Goal: Check status: Check status

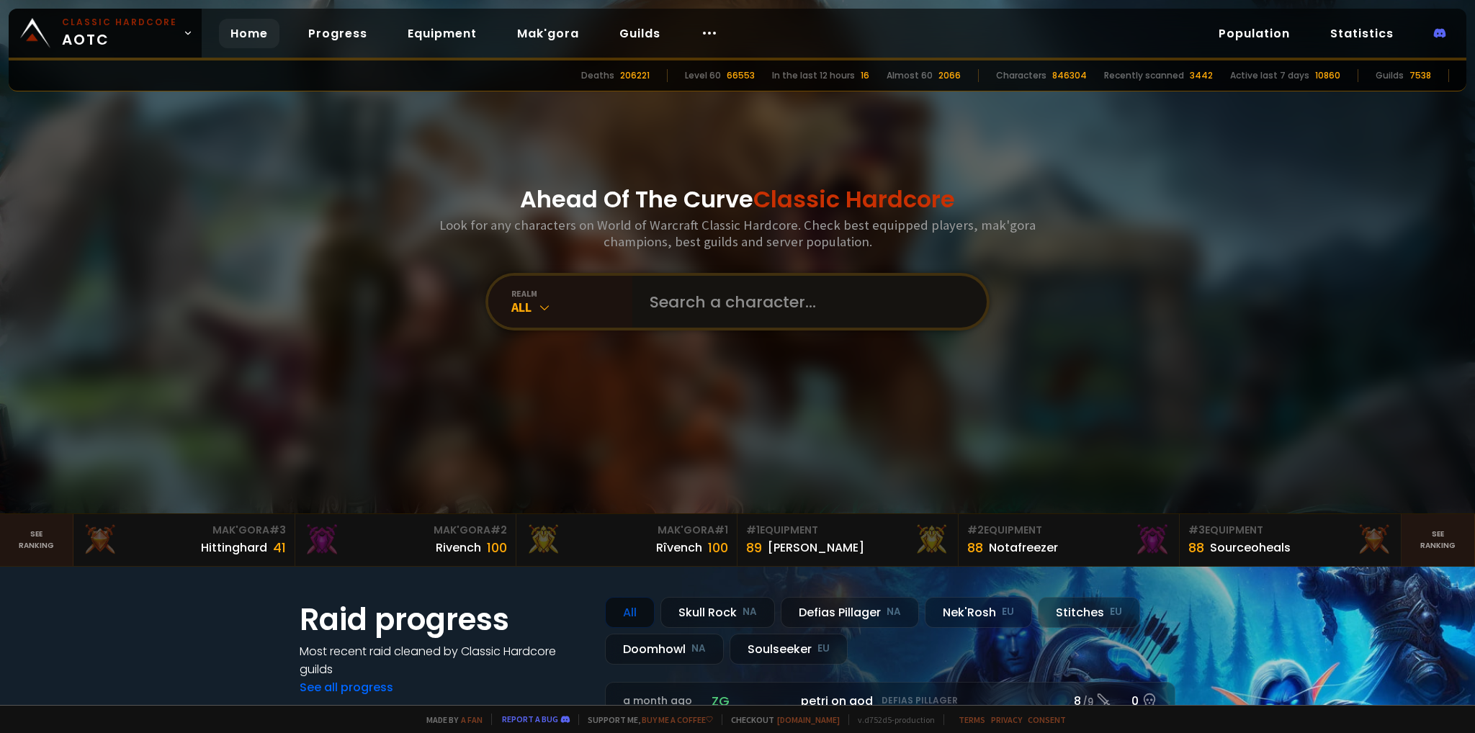
click at [748, 315] on input "text" at bounding box center [805, 302] width 328 height 52
type input "Gwultan"
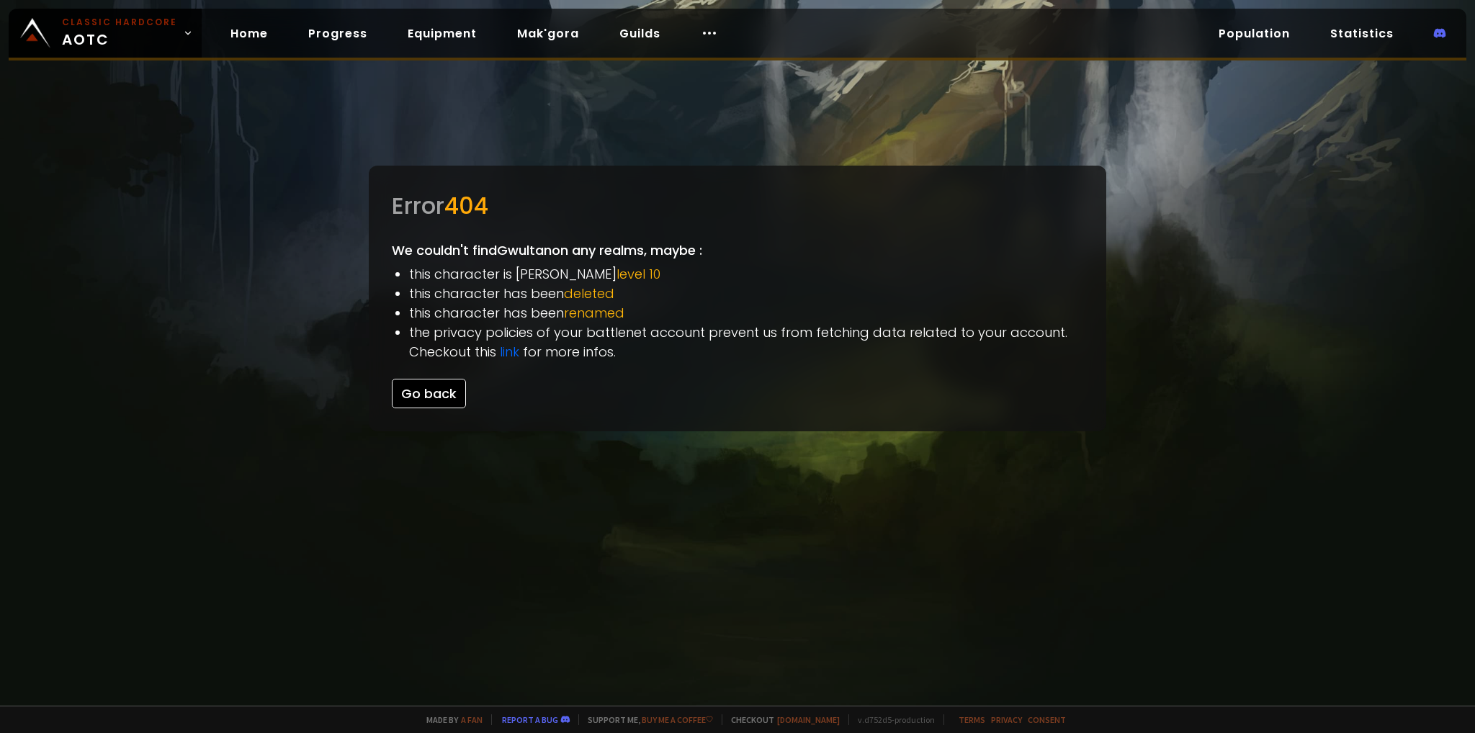
click at [412, 398] on button "Go back" at bounding box center [429, 394] width 74 height 30
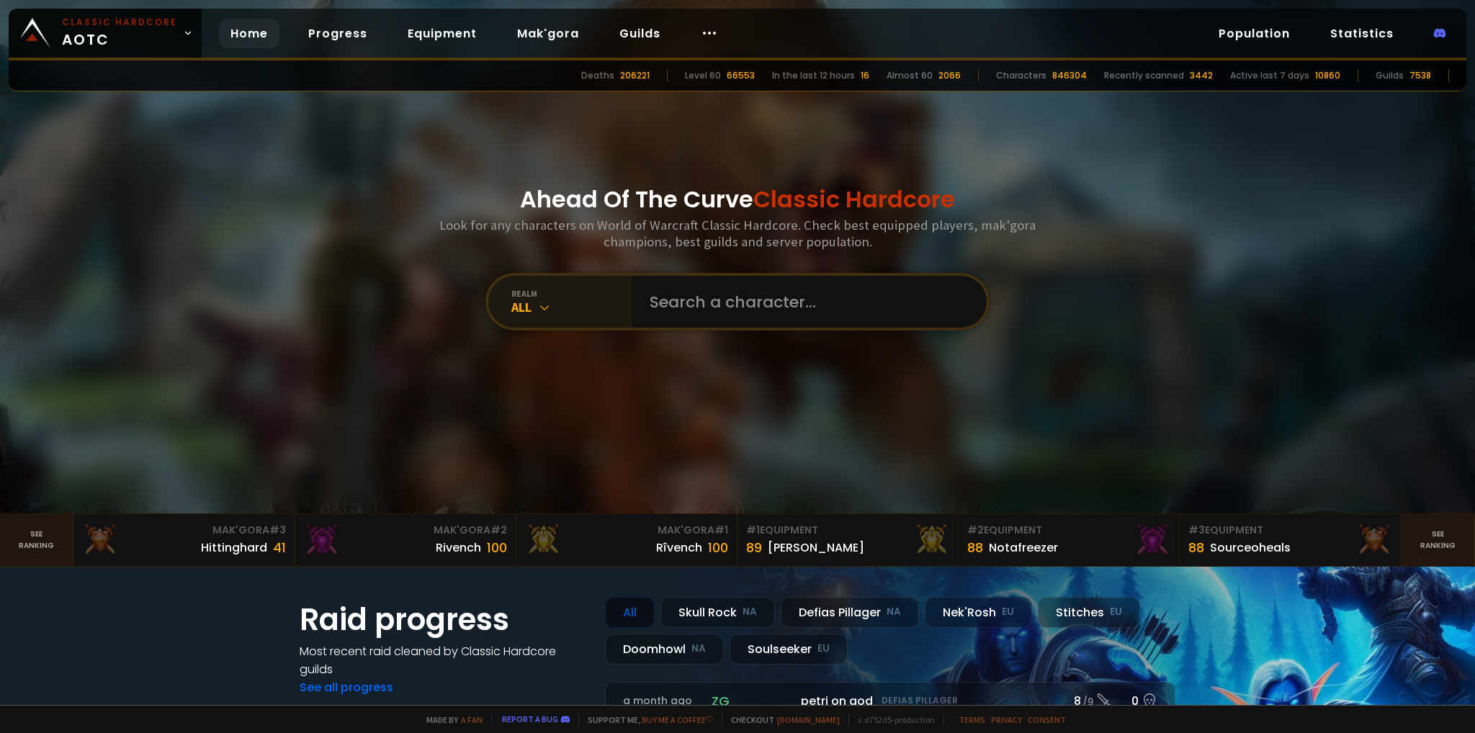
click at [553, 313] on div "All" at bounding box center [571, 307] width 121 height 17
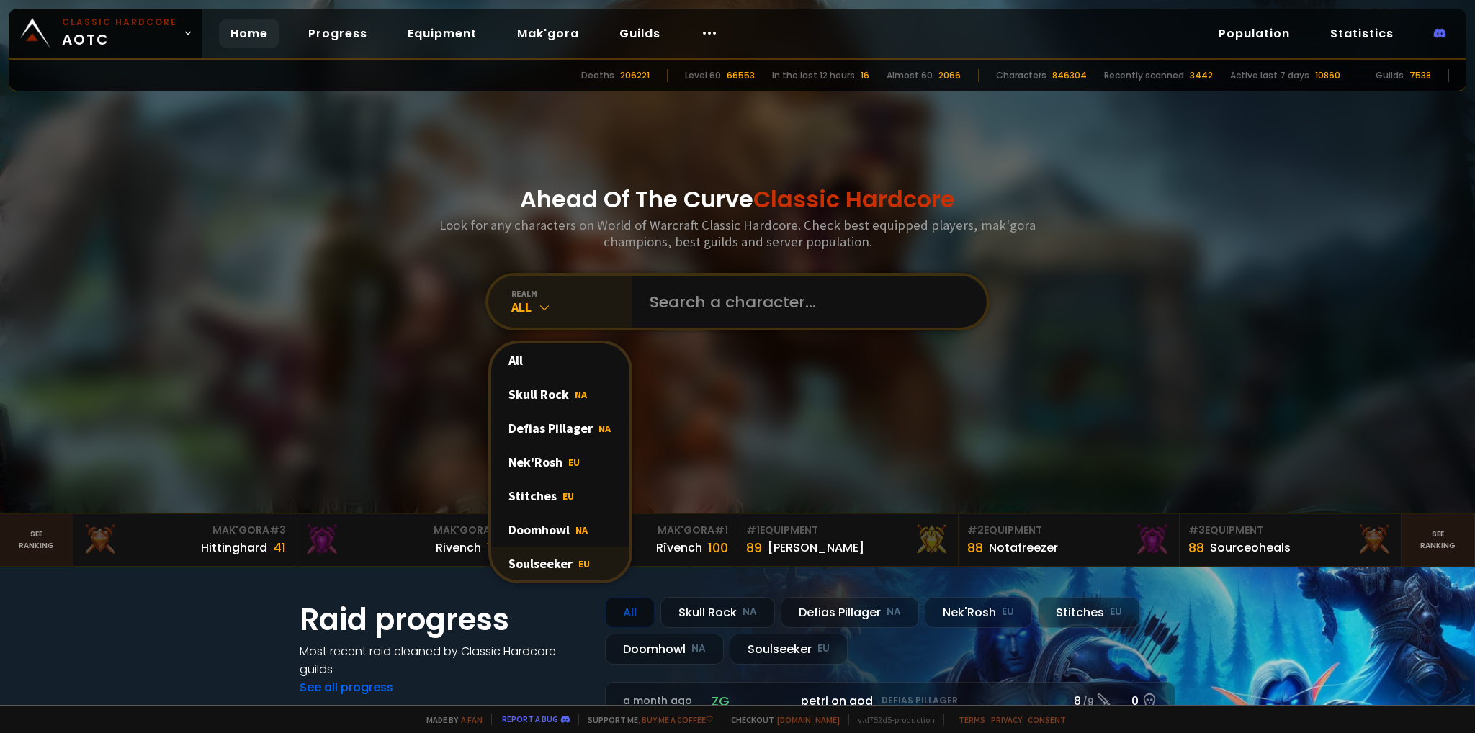
click at [527, 561] on div "Soulseeker EU" at bounding box center [560, 564] width 138 height 34
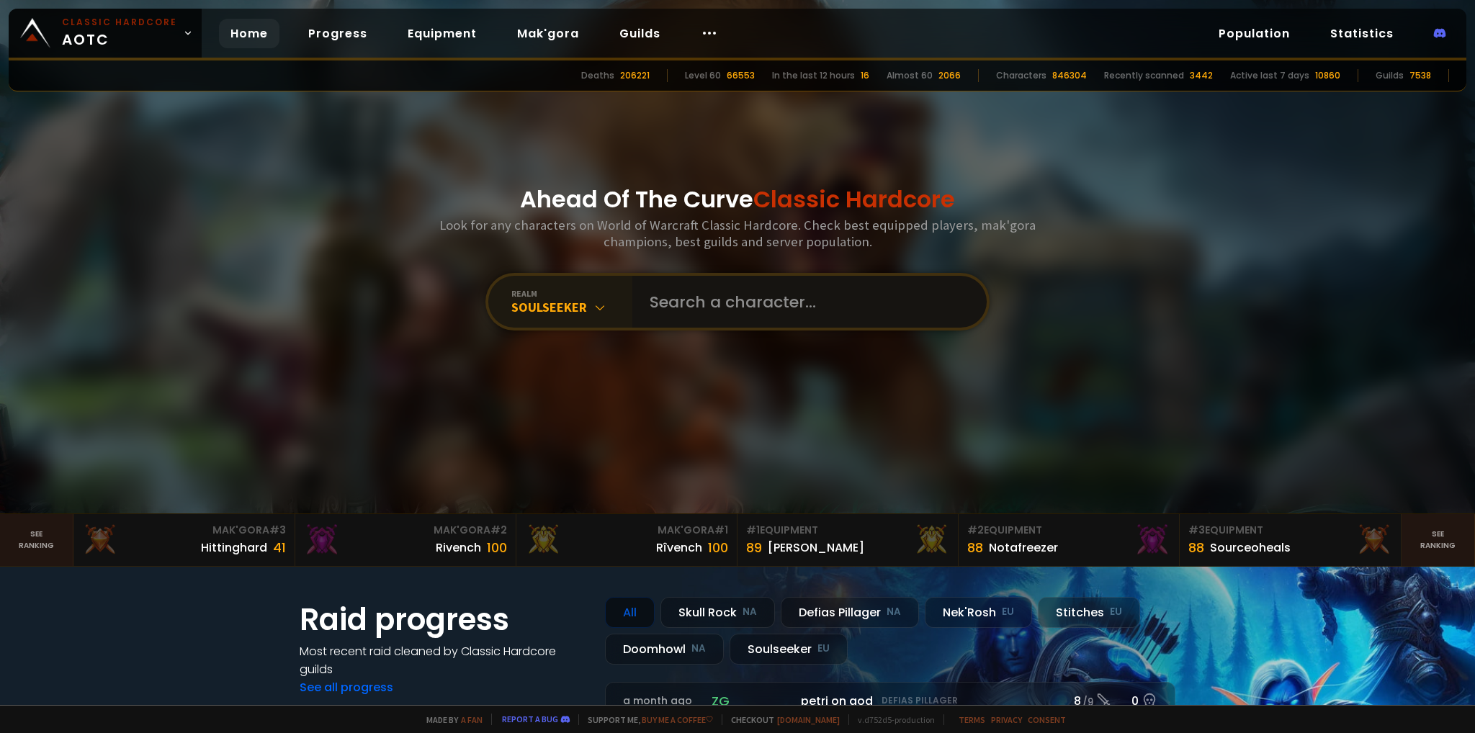
click at [680, 310] on input "text" at bounding box center [805, 302] width 328 height 52
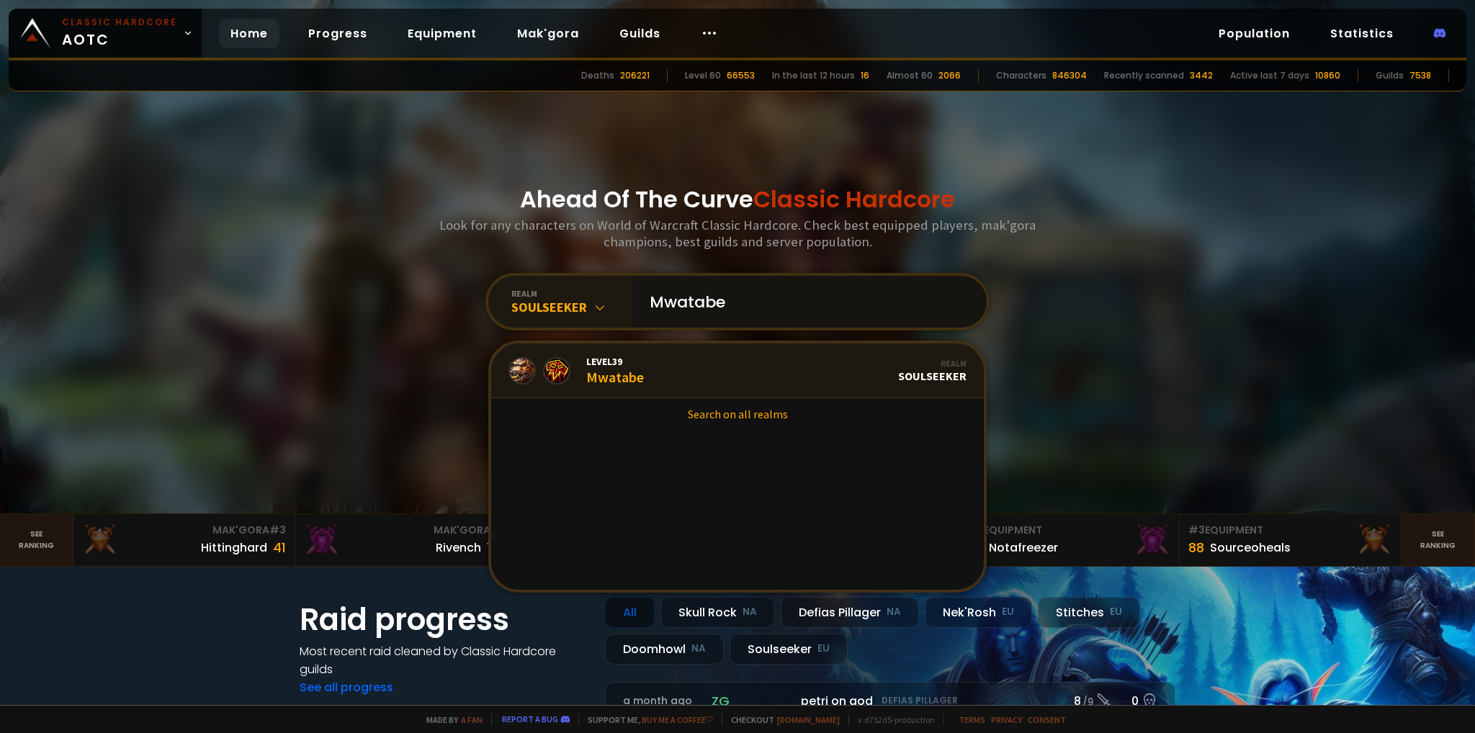
type input "Mwatabe"
click at [684, 379] on link "Level 39 Mwatabe Realm Soulseeker" at bounding box center [737, 371] width 493 height 55
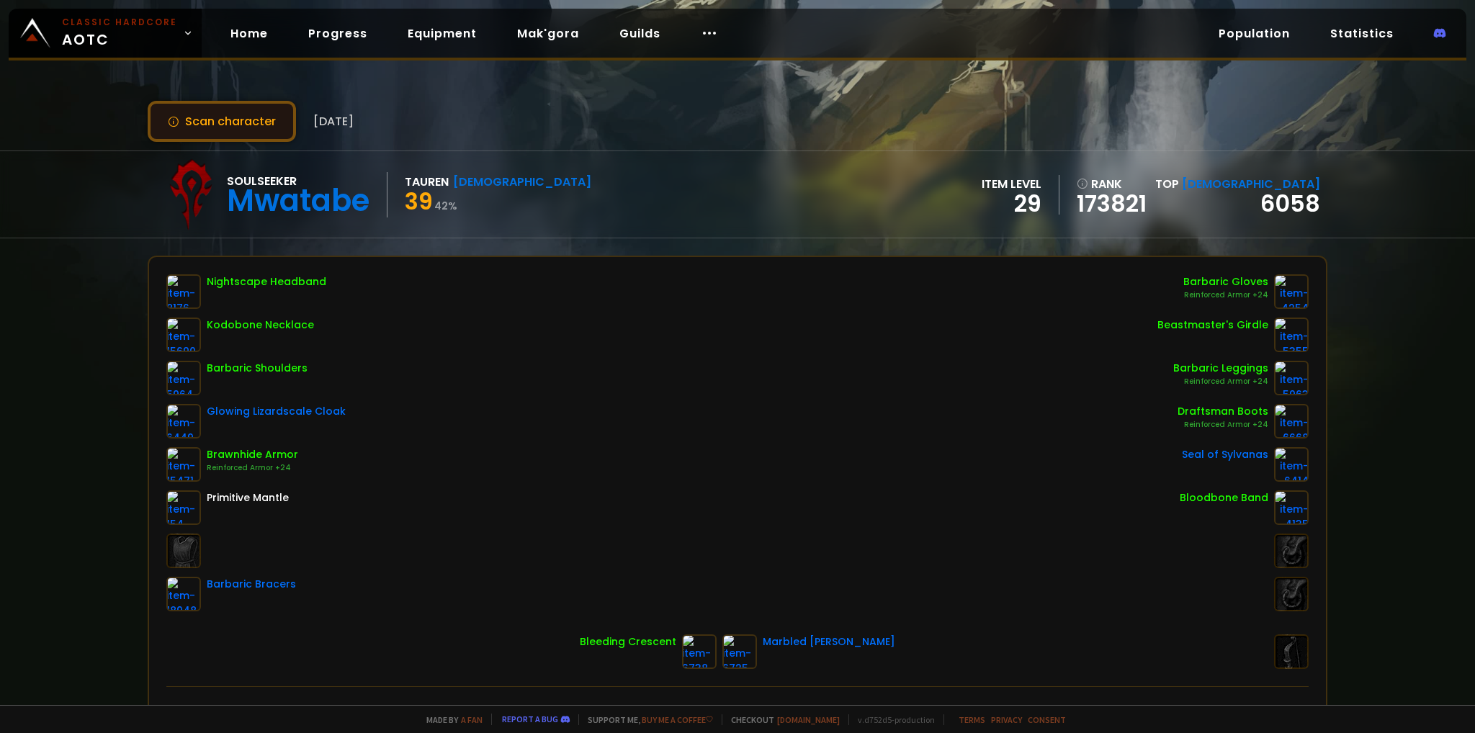
click at [197, 112] on button "Scan character" at bounding box center [222, 121] width 148 height 41
click at [210, 133] on button "Scan character" at bounding box center [222, 121] width 148 height 41
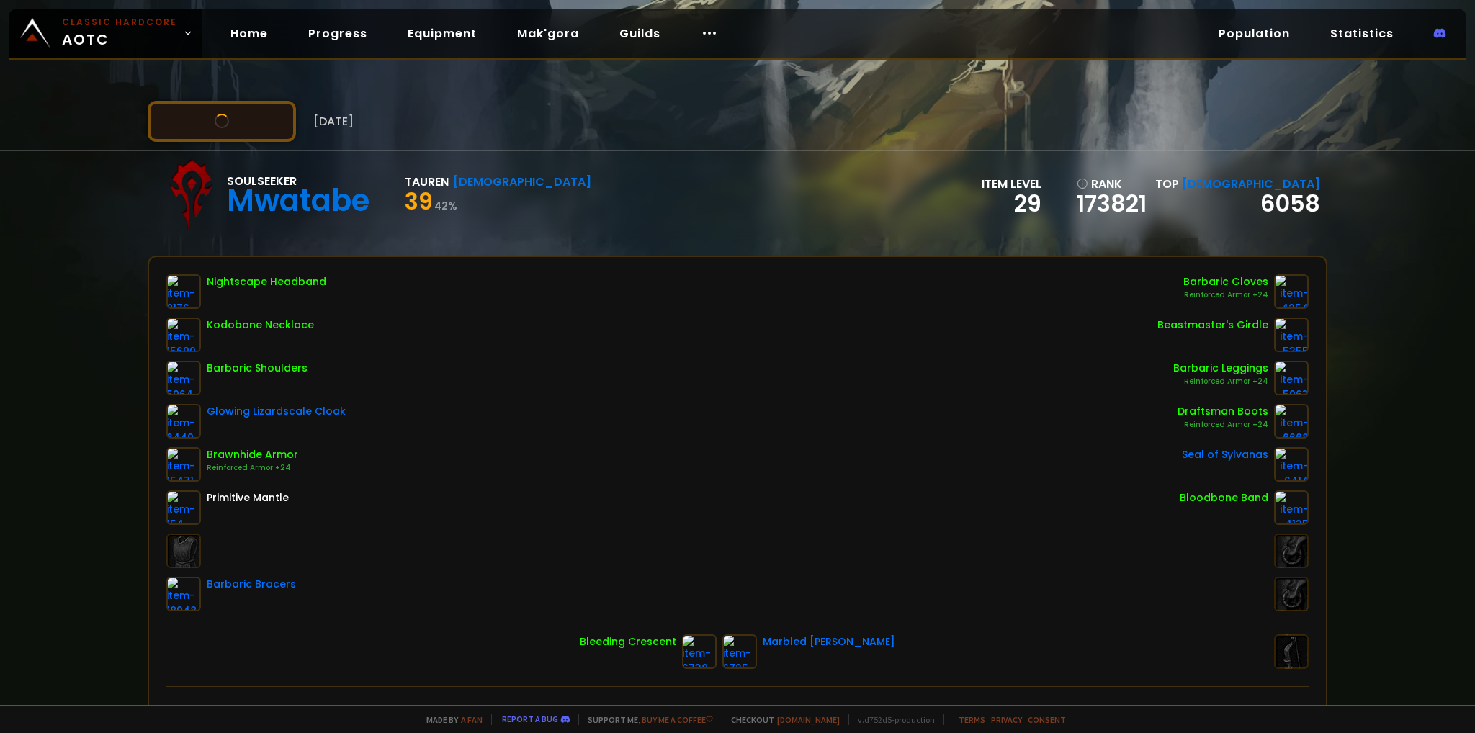
click at [210, 133] on button "Scan character" at bounding box center [222, 121] width 148 height 41
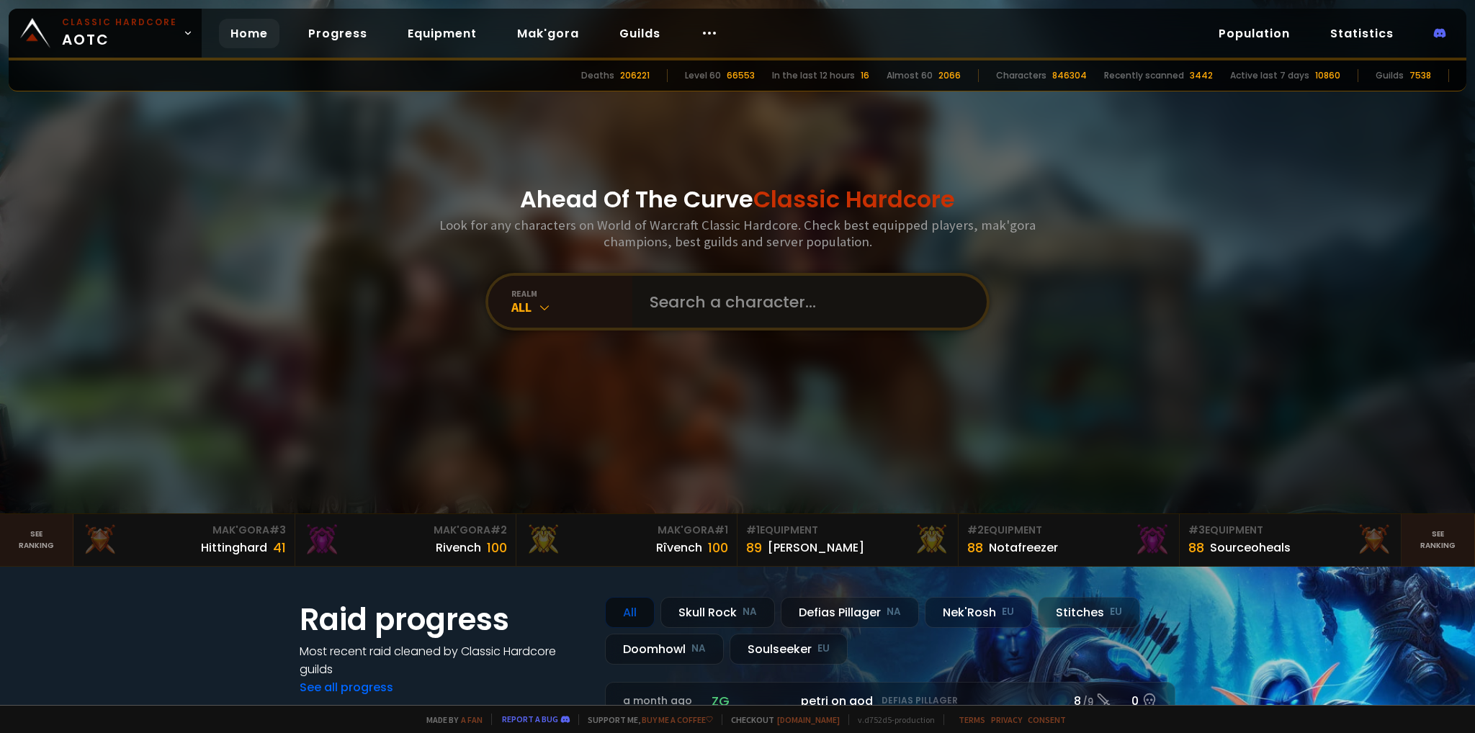
click at [711, 319] on input "text" at bounding box center [805, 302] width 328 height 52
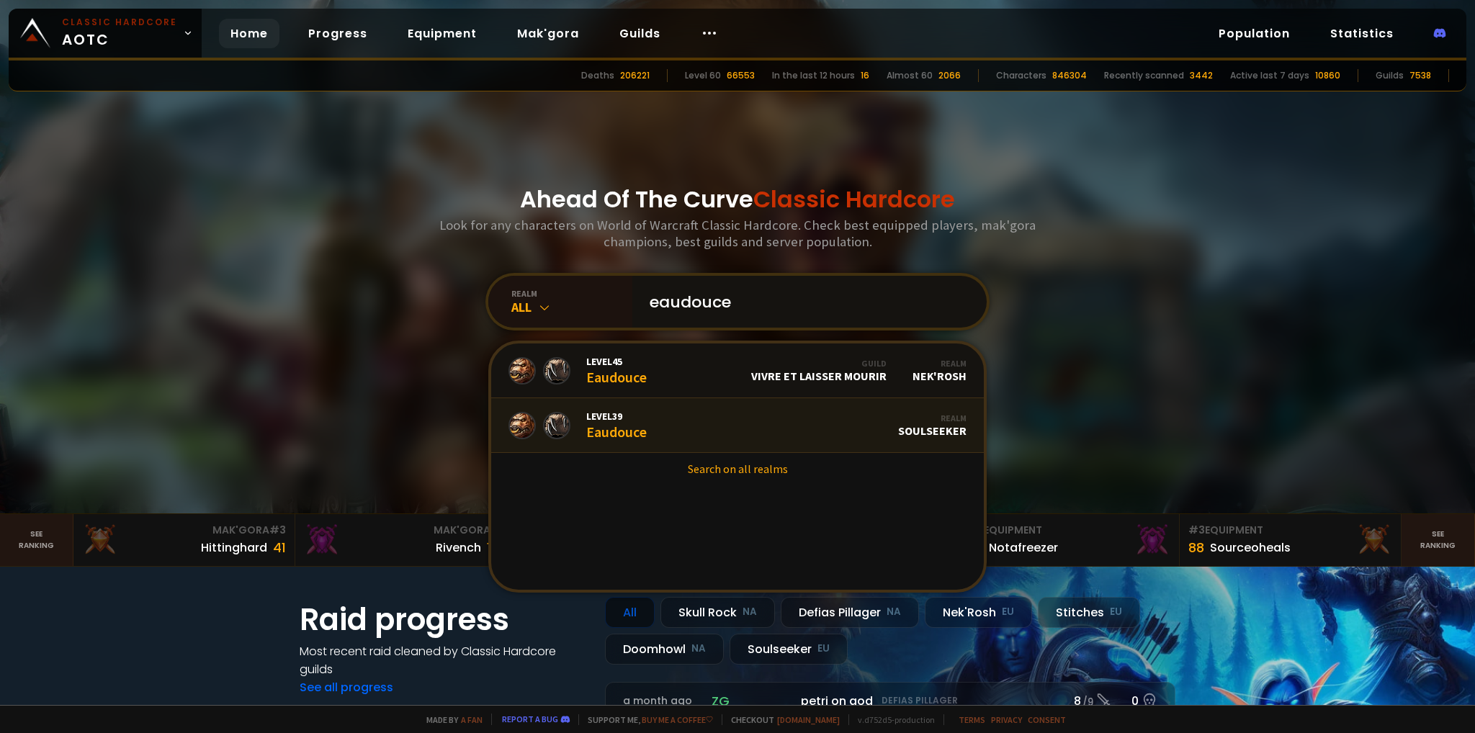
type input "eaudouce"
click at [706, 429] on link "Level 39 Eaudouce Realm Soulseeker" at bounding box center [737, 425] width 493 height 55
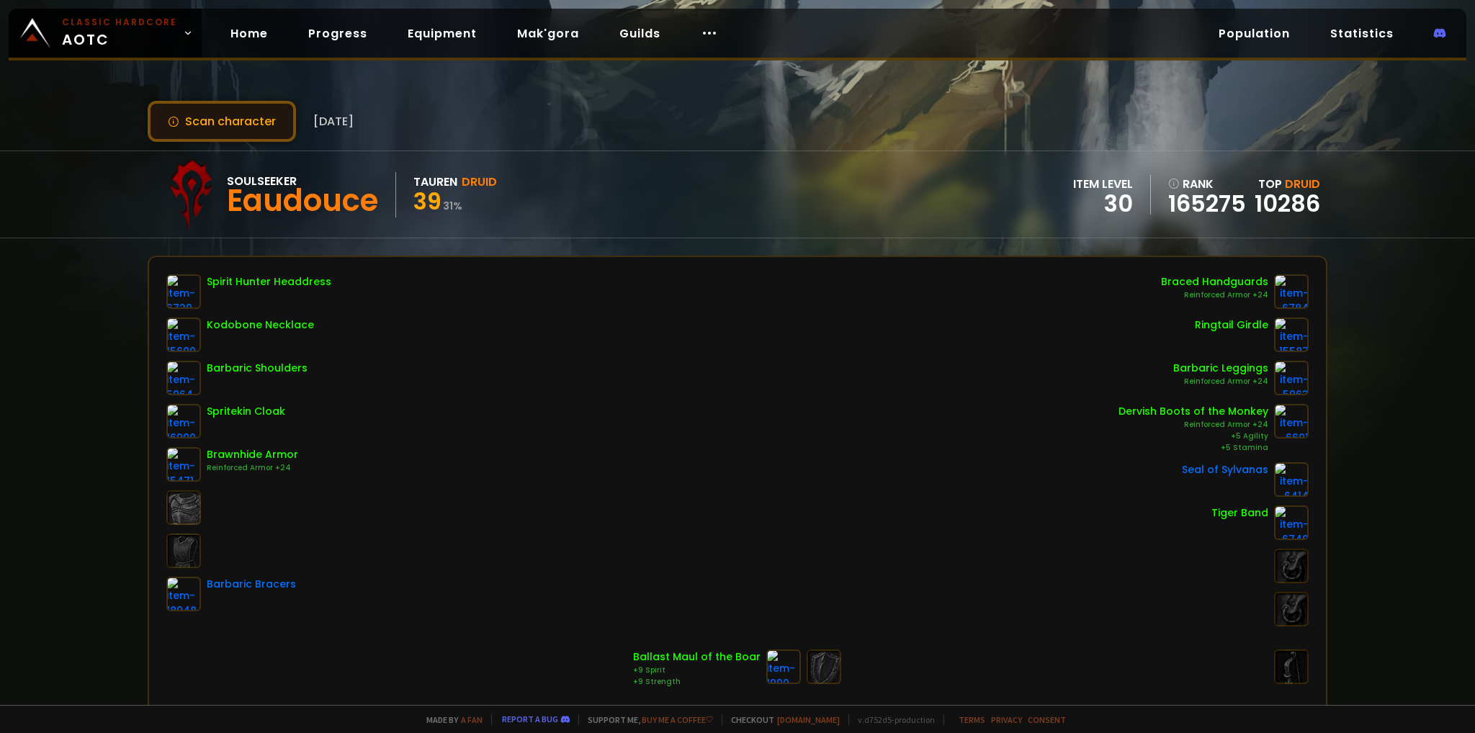
click at [251, 117] on button "Scan character" at bounding box center [222, 121] width 148 height 41
click at [230, 110] on button "Scan character" at bounding box center [222, 121] width 148 height 41
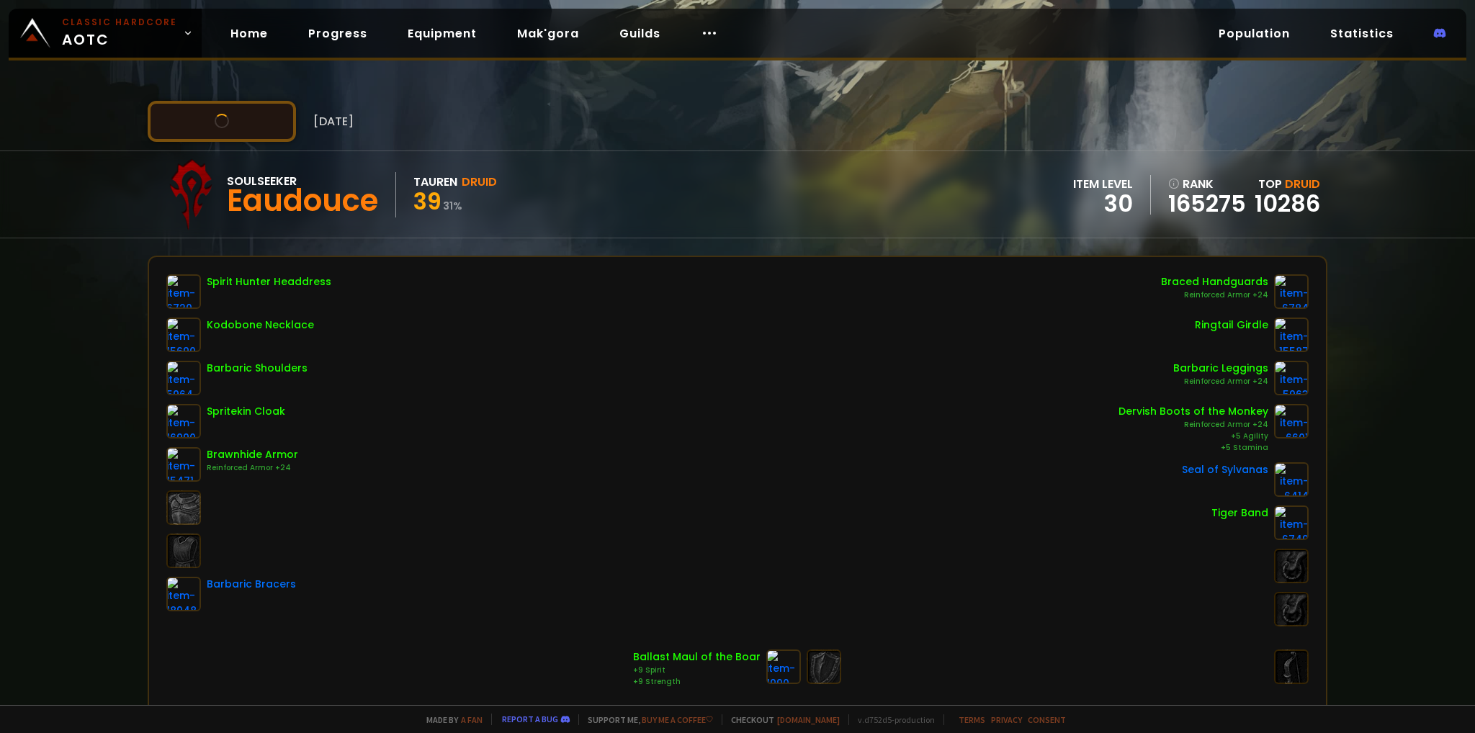
click at [230, 110] on button "Scan character" at bounding box center [222, 121] width 148 height 41
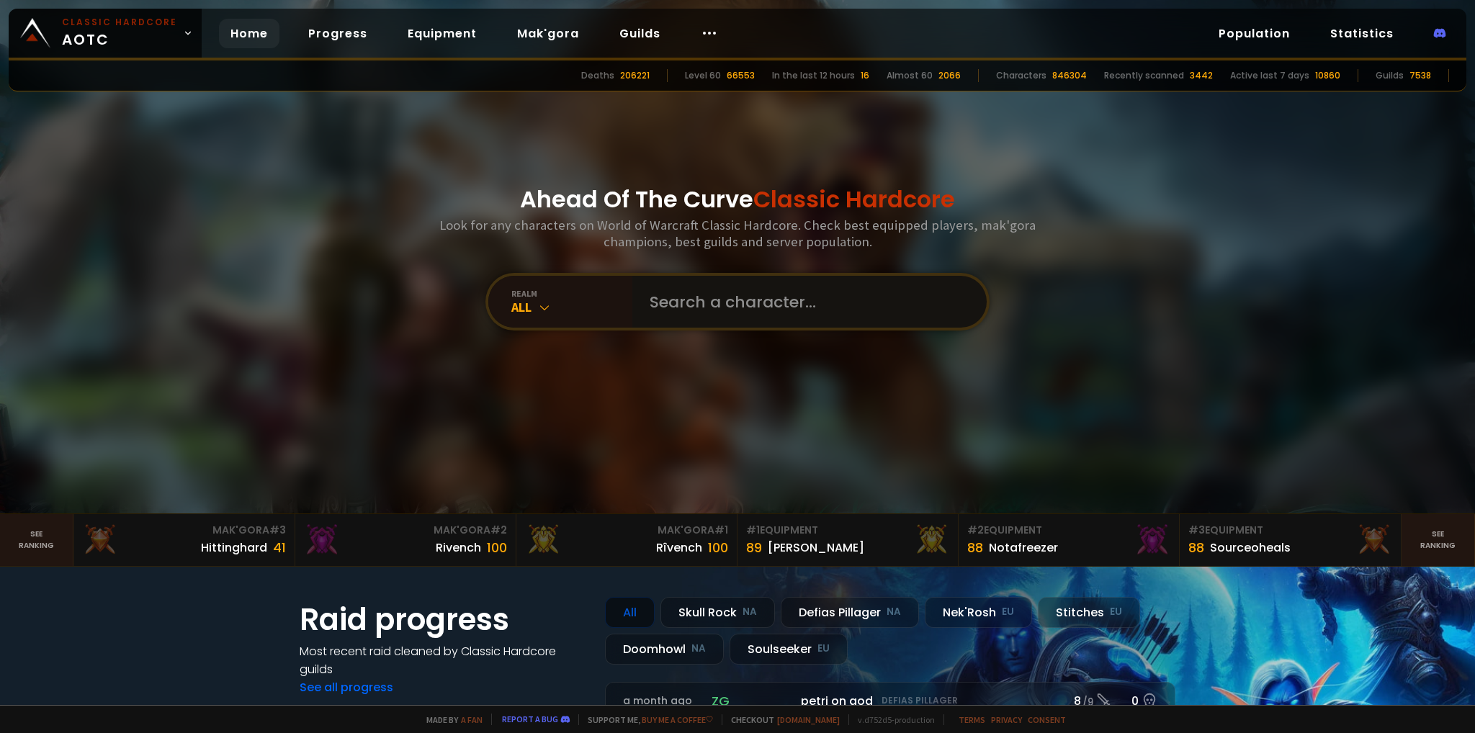
click at [686, 300] on input "text" at bounding box center [805, 302] width 328 height 52
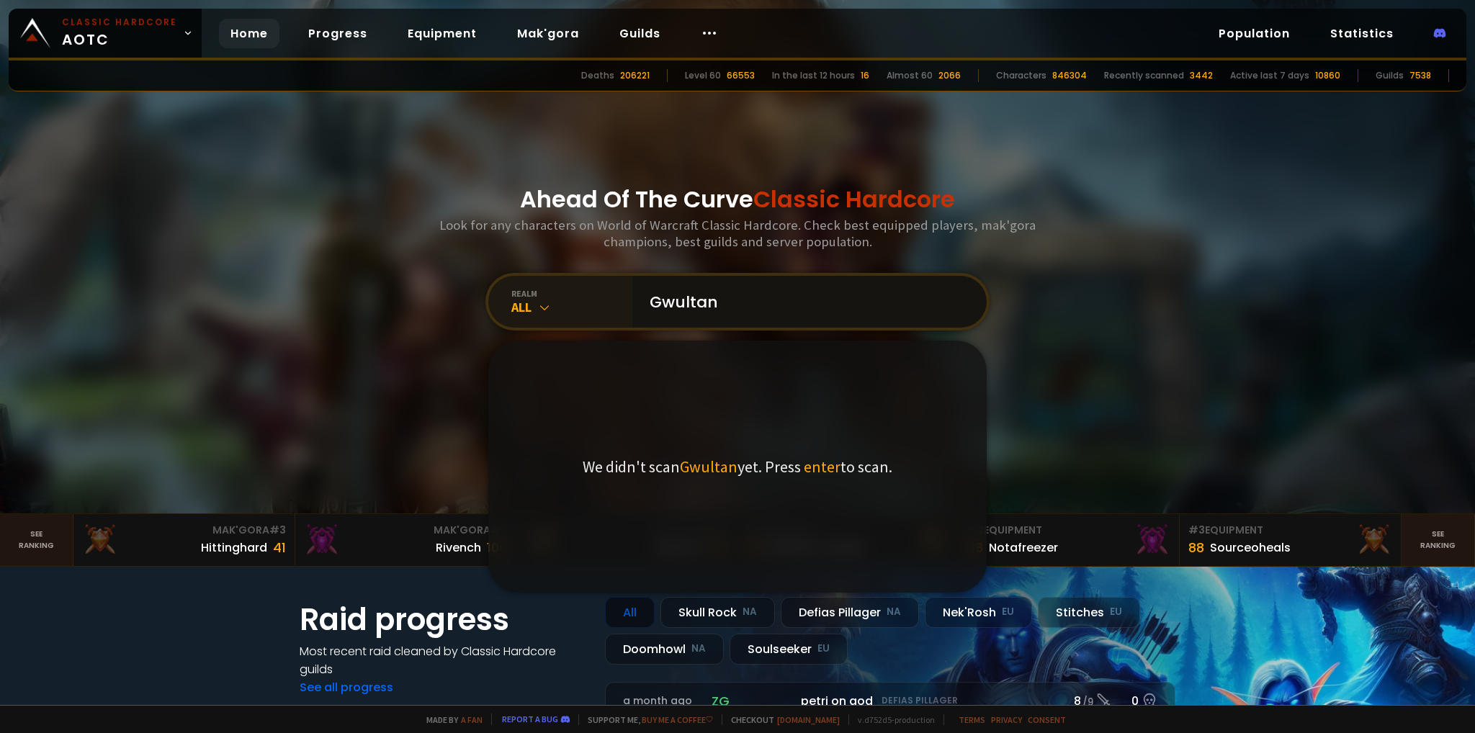
click at [490, 321] on div "realm All Gwultan We didn't scan Gwultan yet. Press enter to scan." at bounding box center [737, 302] width 504 height 58
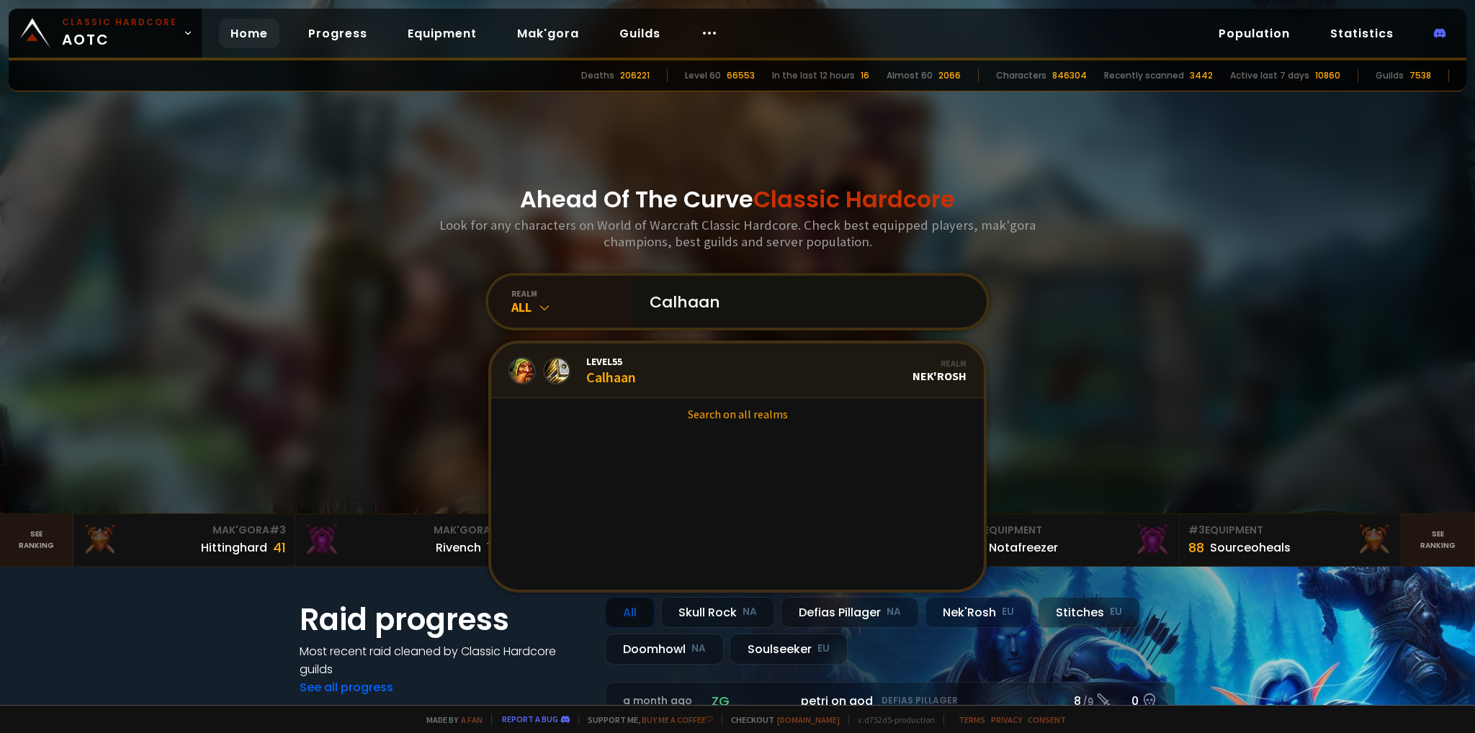
type input "Calhaan"
click at [717, 357] on link "Level 55 Calhaan Realm Nek'Rosh" at bounding box center [737, 371] width 493 height 55
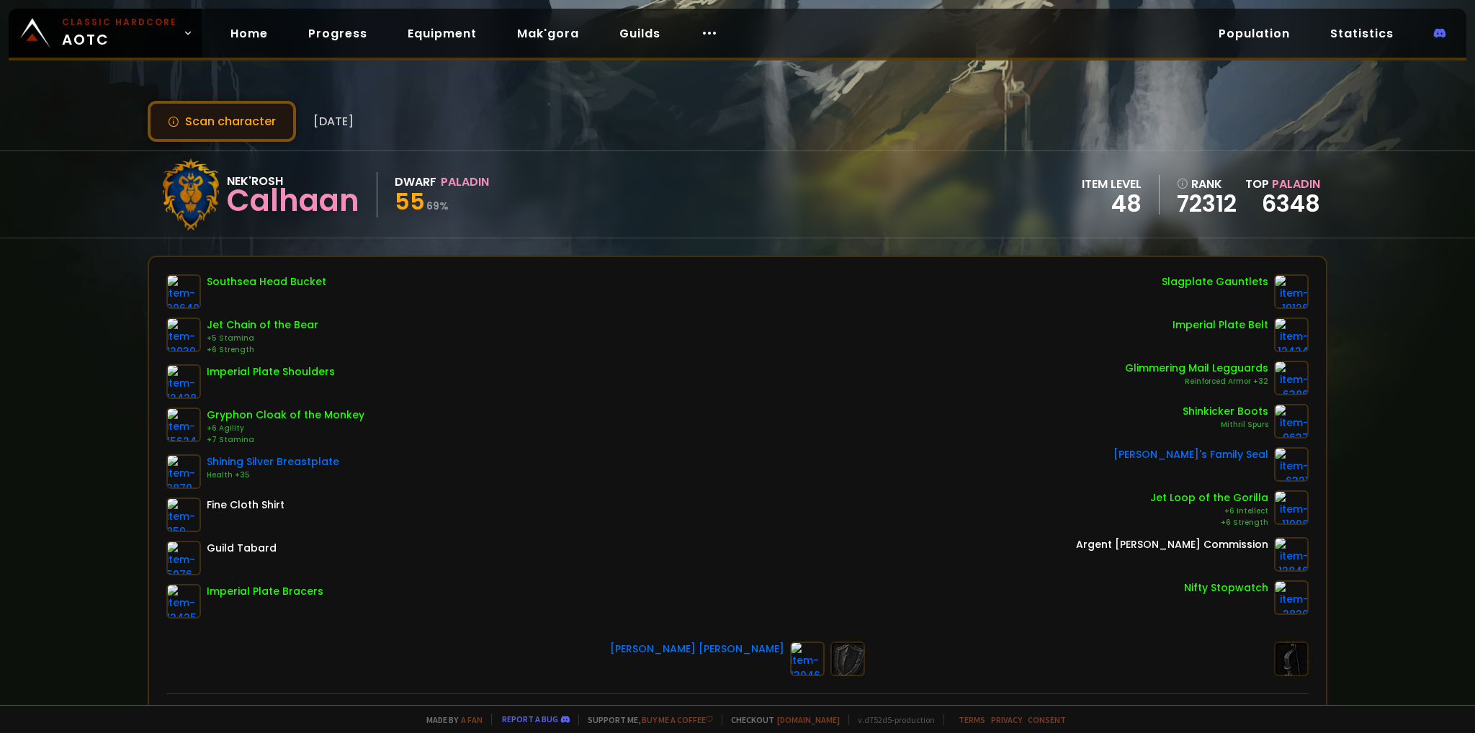
click at [259, 102] on button "Scan character" at bounding box center [222, 121] width 148 height 41
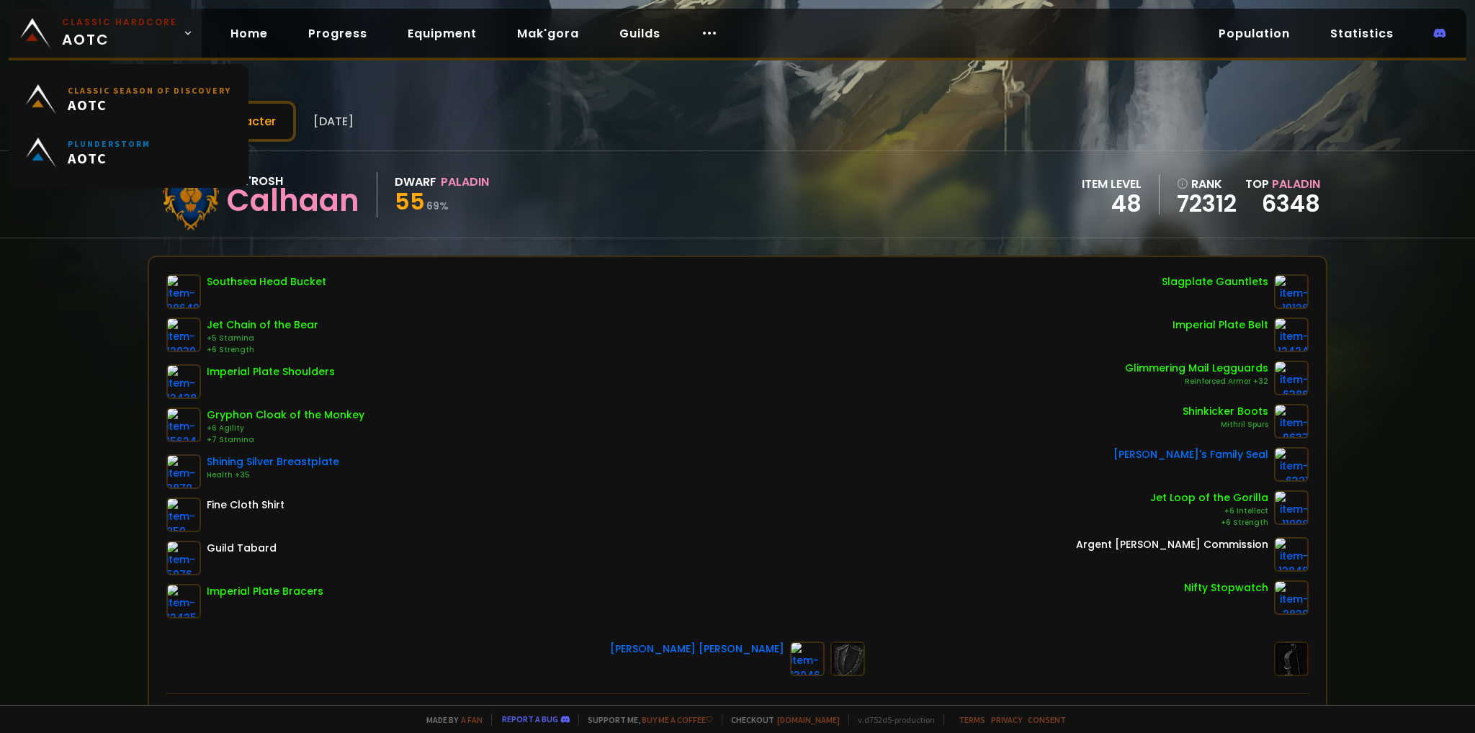
click at [130, 37] on span "Classic Hardcore AOTC" at bounding box center [119, 33] width 115 height 35
